Goal: Information Seeking & Learning: Learn about a topic

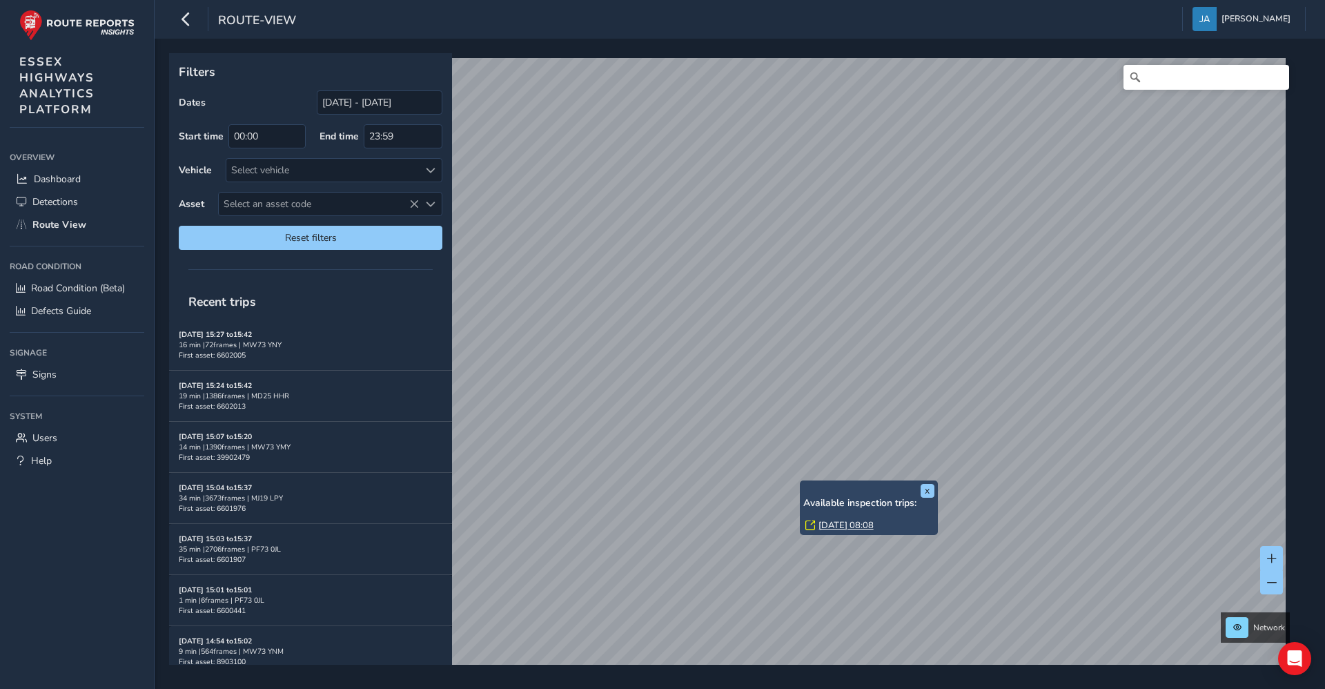
click at [839, 527] on link "[DATE] 08:08" at bounding box center [846, 525] width 55 height 12
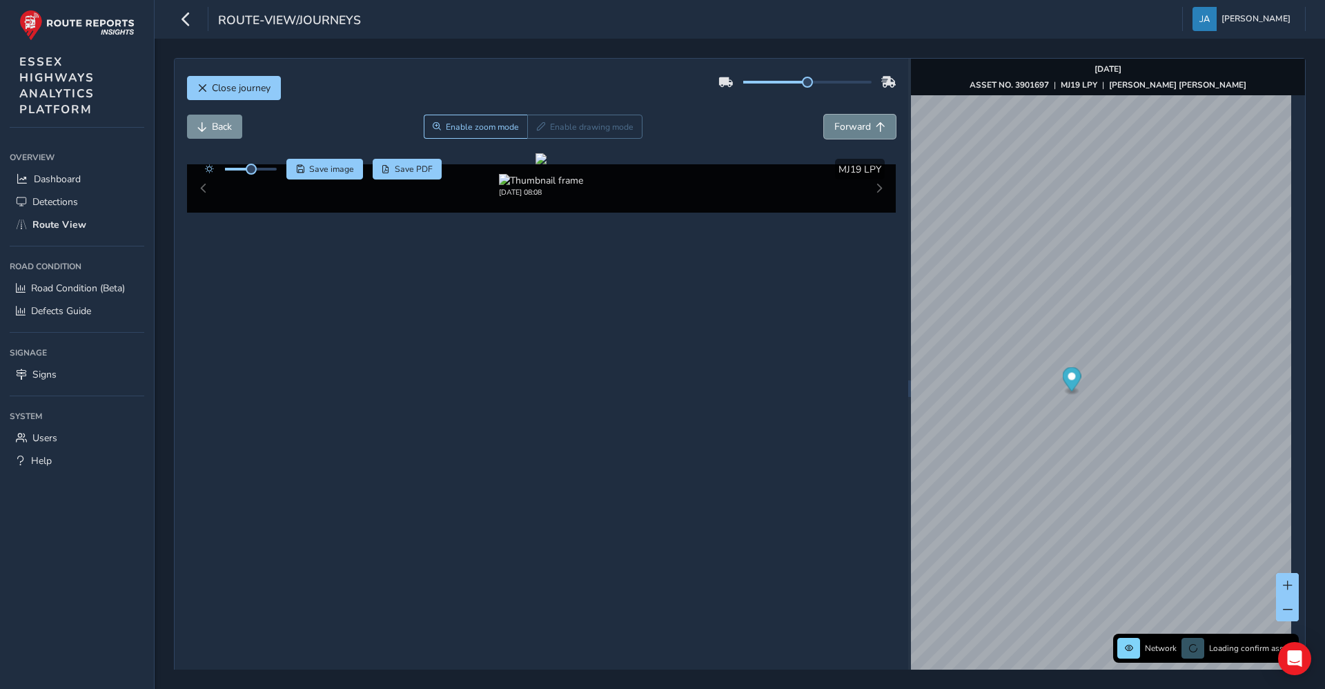
click at [858, 132] on span "Forward" at bounding box center [853, 126] width 37 height 13
click at [858, 133] on span "Forward" at bounding box center [853, 126] width 37 height 13
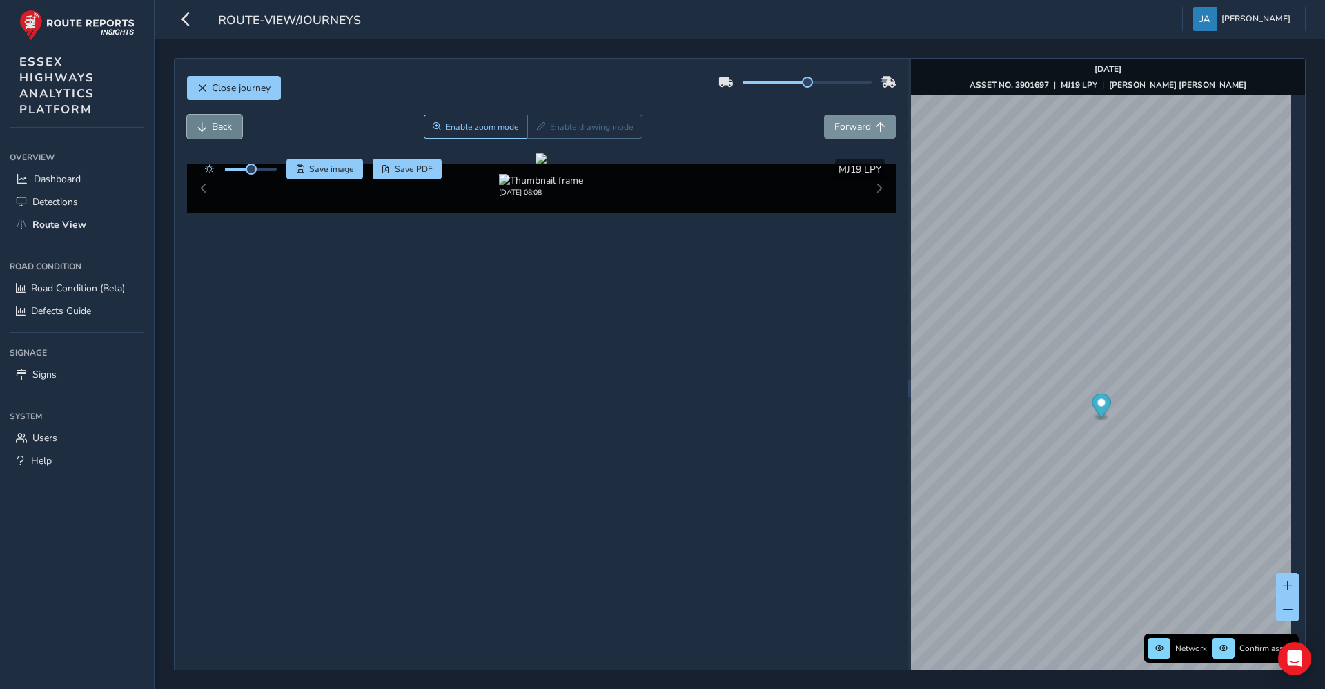
click at [221, 138] on button "Back" at bounding box center [214, 127] width 55 height 24
